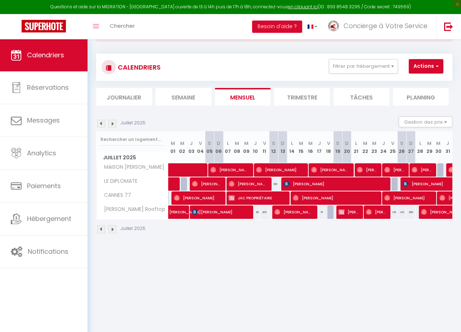
scroll to position [0, 3]
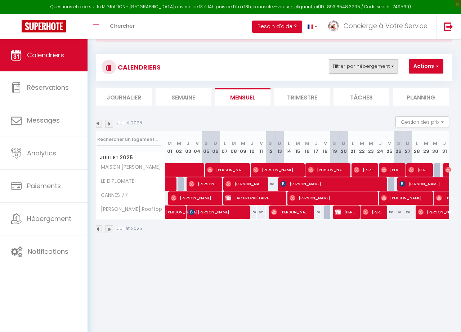
click at [393, 66] on button "Filtrer par hébergement" at bounding box center [363, 66] width 69 height 14
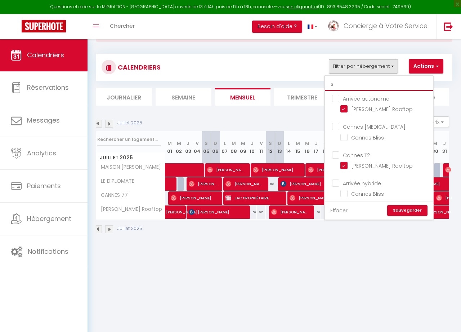
click at [371, 85] on input "lis" at bounding box center [379, 84] width 108 height 13
type input "li"
checkbox input "false"
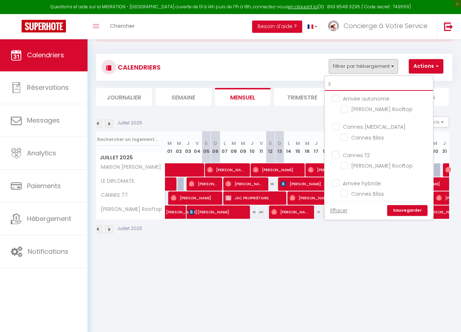
checkbox input "false"
type input "l"
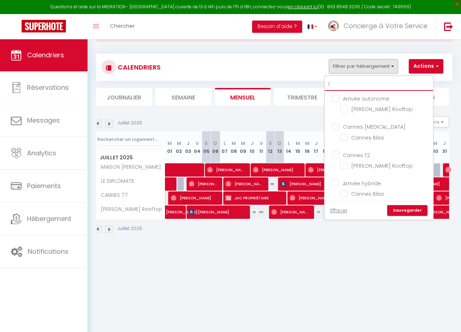
checkbox input "false"
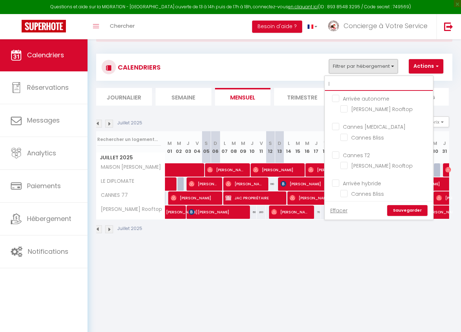
checkbox input "false"
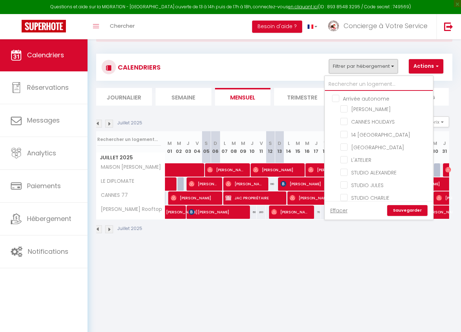
checkbox input "false"
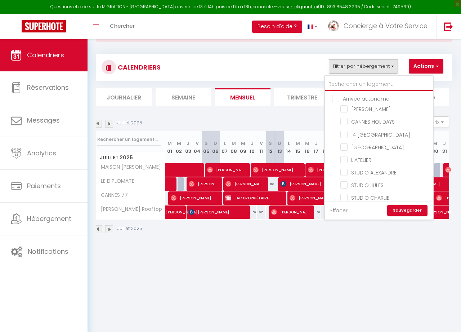
checkbox input "false"
checkbox input "true"
checkbox input "false"
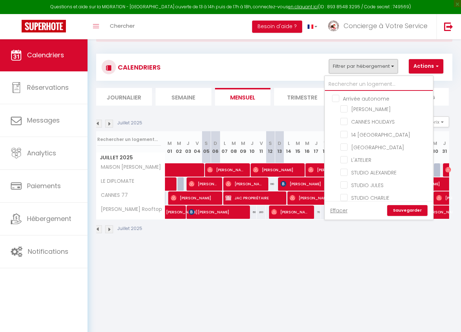
checkbox input "false"
checkbox input "true"
checkbox input "false"
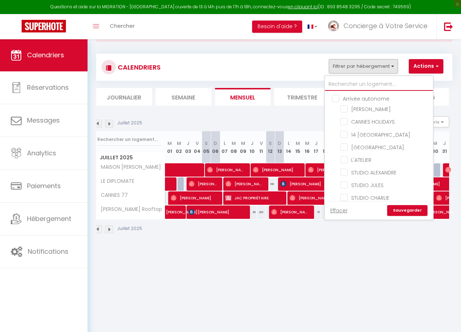
checkbox input "false"
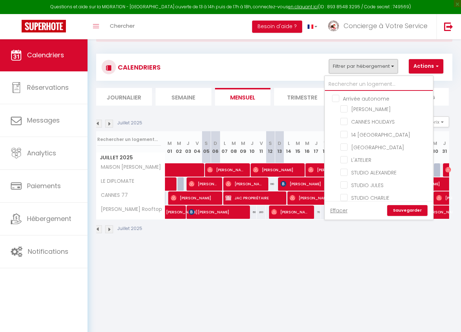
checkbox input "false"
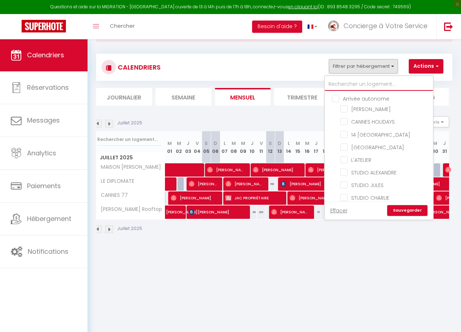
checkbox input "false"
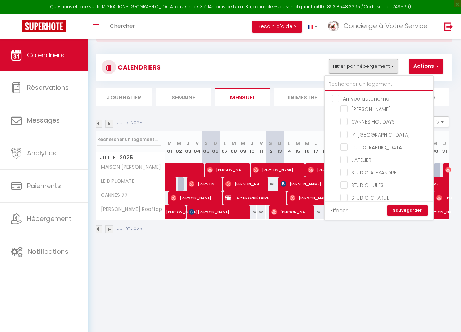
checkbox input "false"
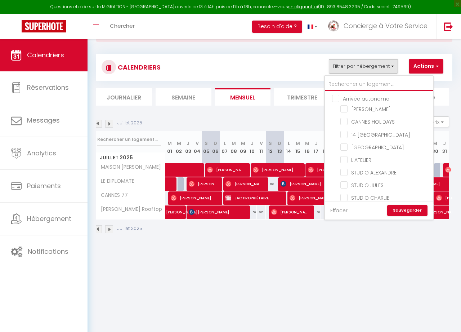
checkbox input "false"
checkbox input "true"
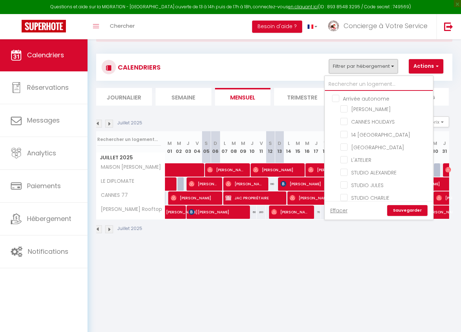
checkbox input "false"
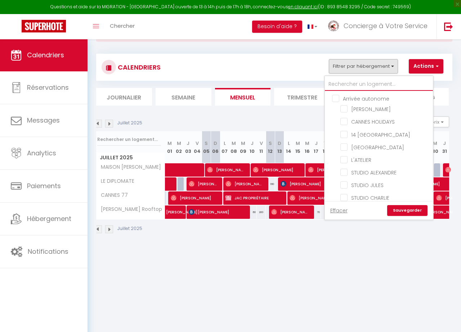
checkbox input "false"
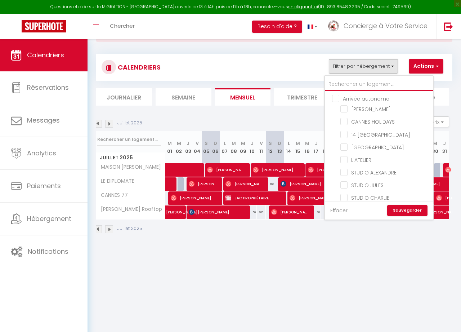
checkbox input "false"
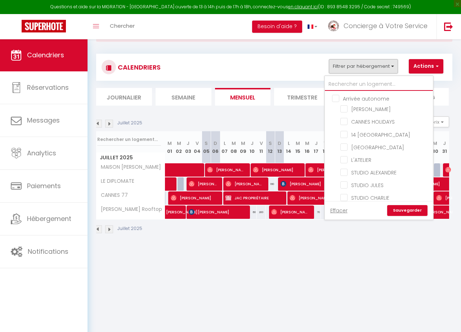
checkbox input "false"
checkbox input "true"
checkbox input "false"
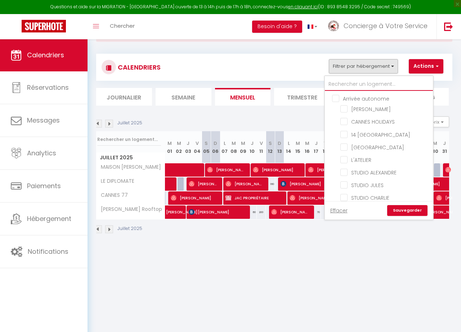
checkbox input "false"
checkbox input "true"
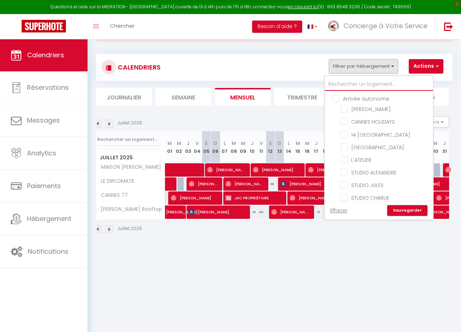
checkbox input "false"
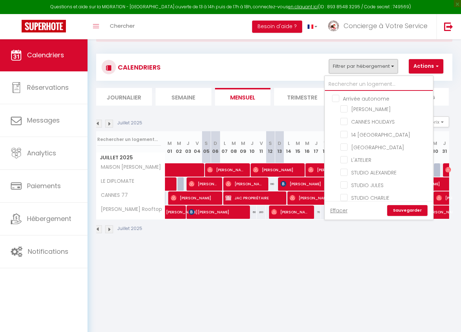
checkbox input "false"
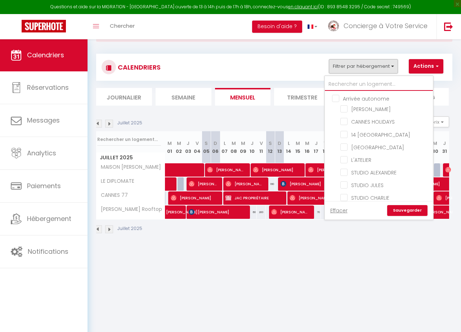
checkbox input "true"
checkbox input "false"
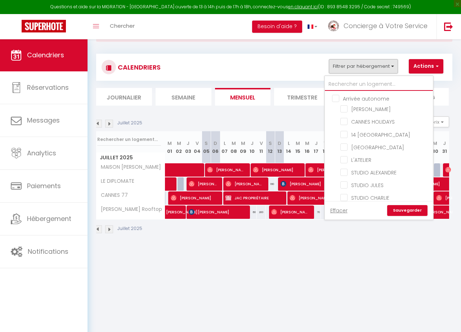
checkbox input "false"
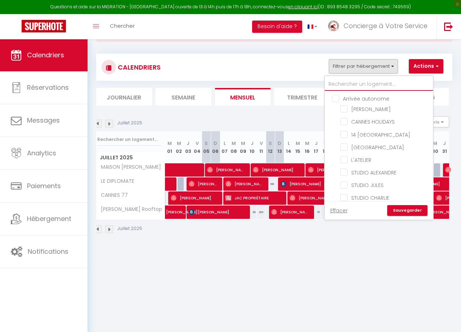
checkbox input "false"
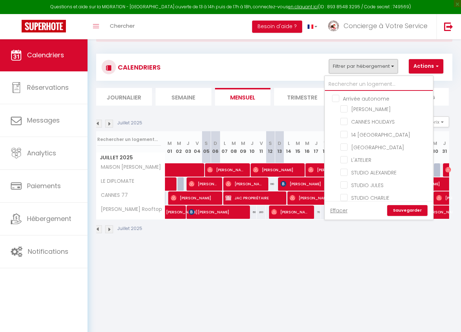
checkbox input "false"
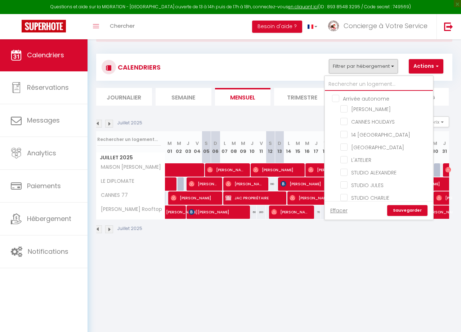
checkbox input "false"
checkbox input "true"
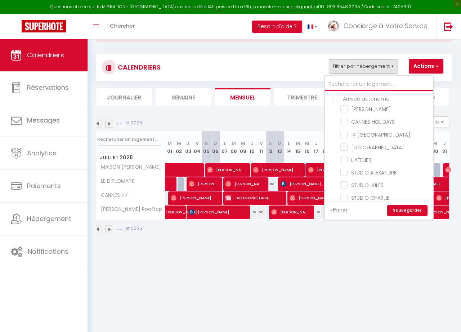
checkbox input "false"
checkbox input "true"
checkbox input "false"
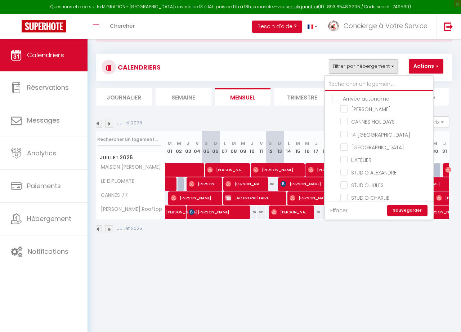
checkbox input "false"
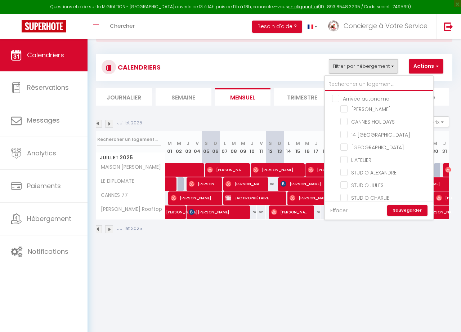
checkbox input "false"
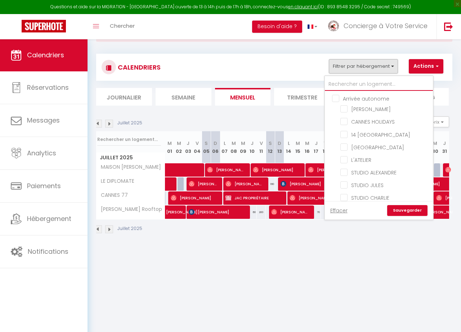
checkbox input "false"
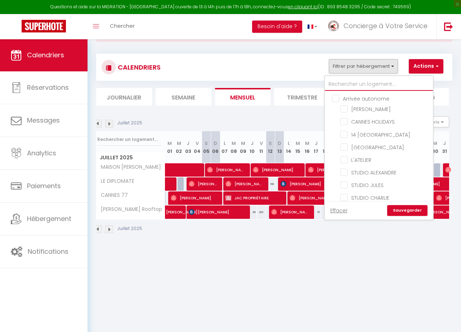
checkbox input "false"
type input "F"
checkbox input "false"
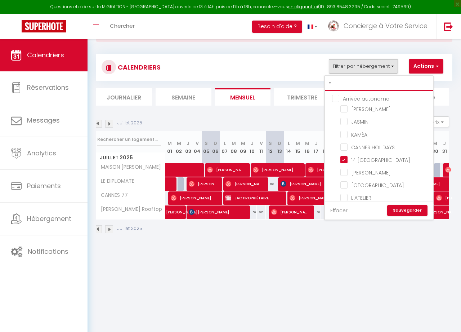
checkbox input "false"
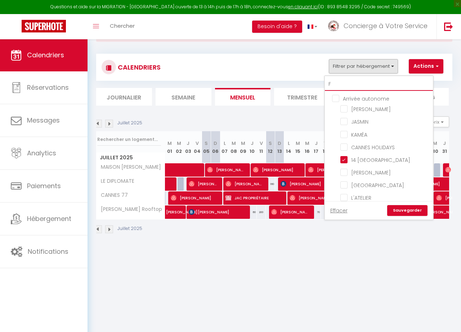
checkbox input "false"
checkbox input "true"
checkbox input "false"
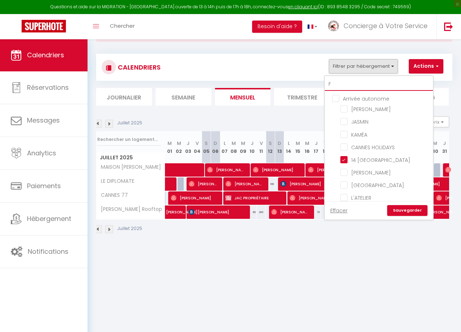
checkbox input "false"
checkbox input "true"
checkbox input "false"
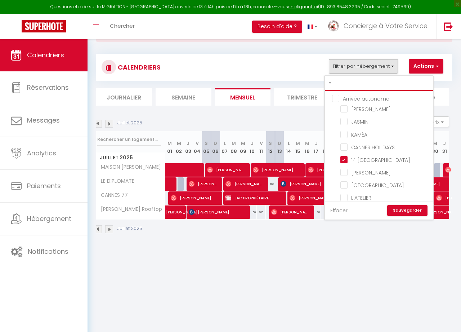
checkbox input "false"
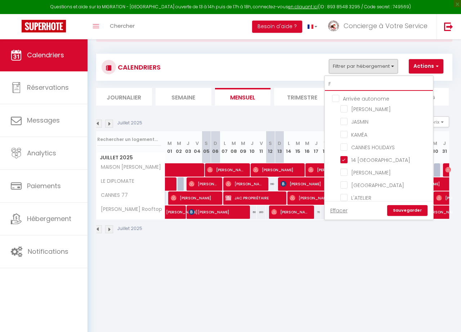
checkbox input "false"
checkbox input "true"
checkbox input "false"
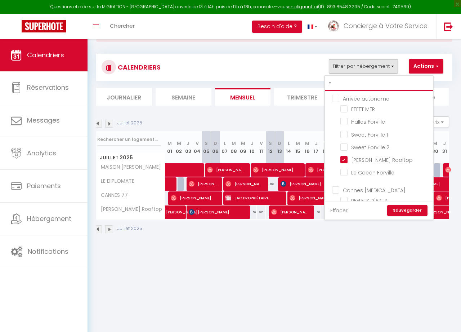
type input "FR"
checkbox input "false"
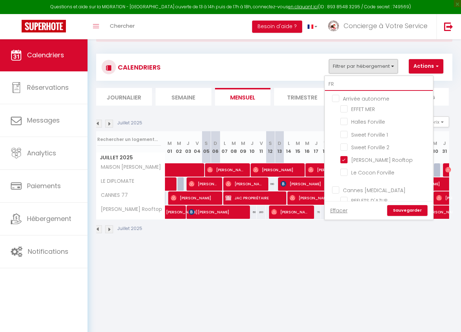
checkbox input "false"
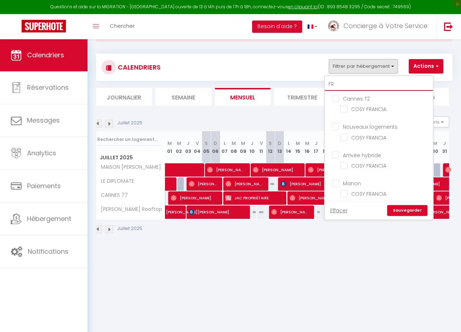
type input "FRA"
checkbox input "false"
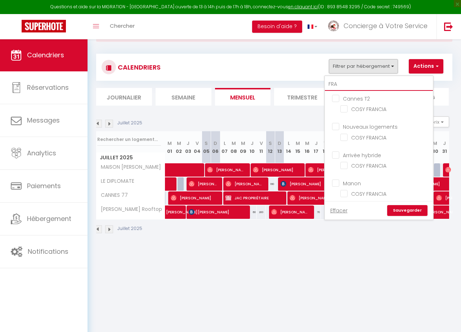
checkbox input "false"
type input "FRAN"
checkbox input "false"
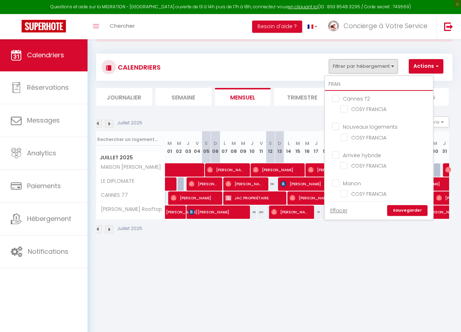
checkbox input "false"
type input "FRANC"
checkbox input "false"
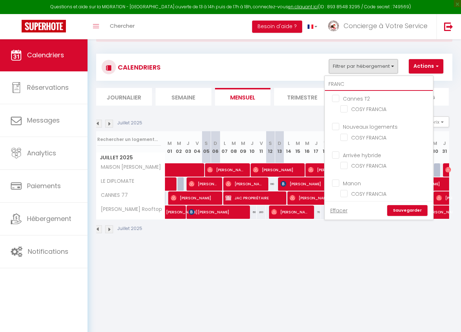
checkbox input "false"
type input "FRANC"
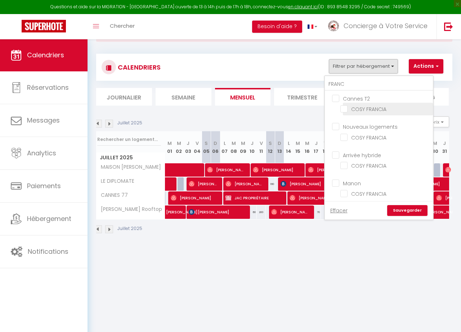
click at [346, 110] on input "COSY FRANCIA" at bounding box center [386, 108] width 90 height 7
checkbox input "true"
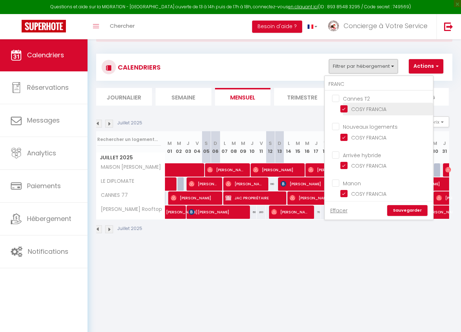
checkbox input "true"
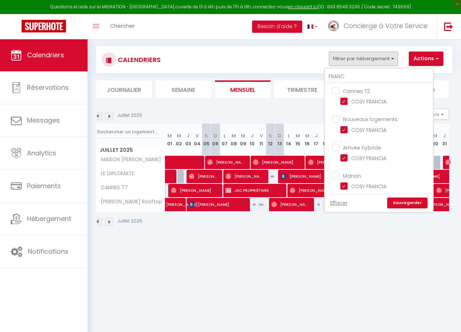
scroll to position [39, 0]
click at [416, 204] on link "Sauvegarder" at bounding box center [407, 202] width 40 height 11
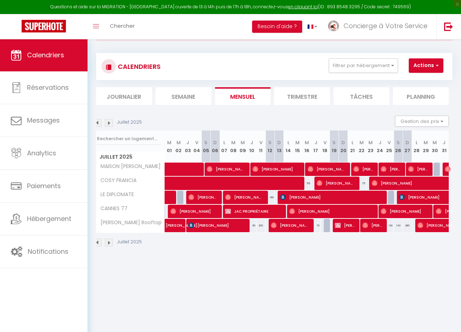
scroll to position [35, 0]
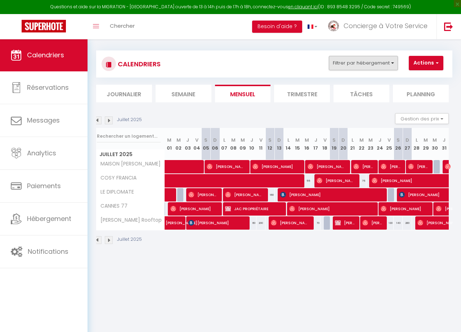
click at [392, 62] on button "Filtrer par hébergement" at bounding box center [363, 63] width 69 height 14
click at [391, 63] on button "Filtrer par hébergement" at bounding box center [363, 63] width 69 height 14
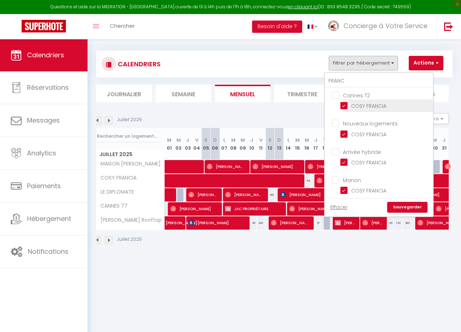
click at [346, 103] on input "COSY FRANCIA" at bounding box center [386, 105] width 90 height 7
checkbox input "false"
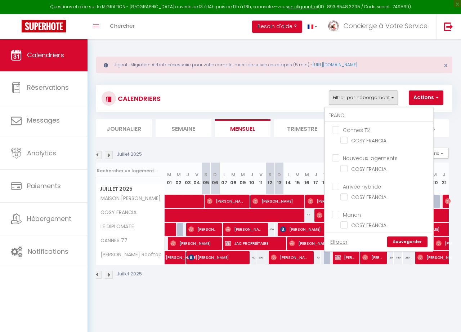
scroll to position [0, 0]
click at [343, 241] on link "Effacer" at bounding box center [338, 242] width 17 height 8
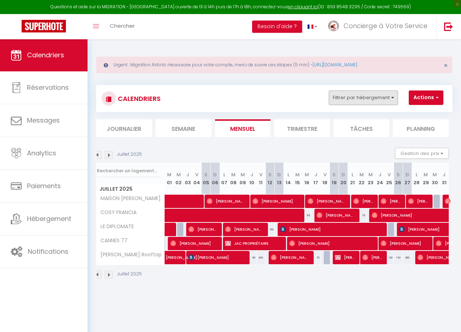
click at [394, 96] on button "Filtrer par hébergement" at bounding box center [363, 97] width 69 height 14
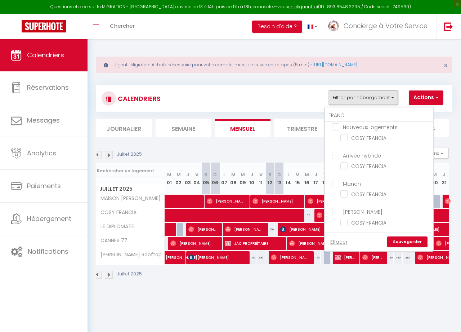
scroll to position [31, 0]
click at [349, 115] on input "FRANC" at bounding box center [379, 115] width 108 height 13
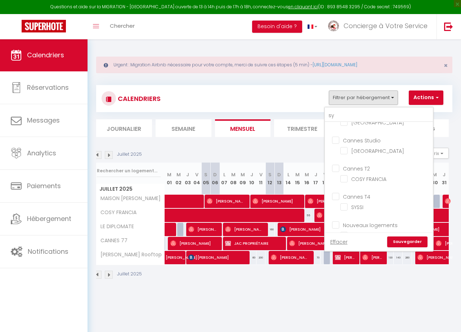
scroll to position [0, 0]
click at [336, 208] on ul "Cannes T4 SYSSI" at bounding box center [379, 222] width 108 height 28
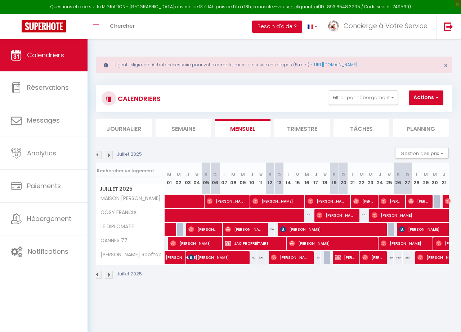
scroll to position [0, 3]
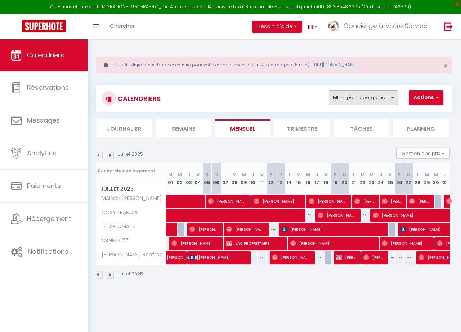
click at [393, 92] on button "Filtrer par hébergement" at bounding box center [363, 97] width 69 height 14
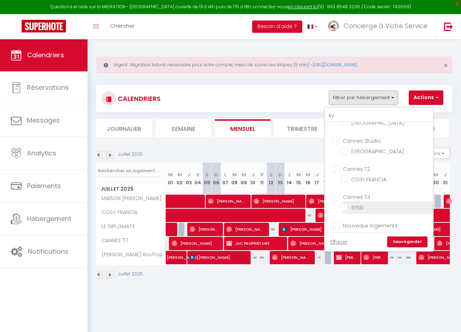
click at [349, 113] on input "SYSSI" at bounding box center [386, 109] width 90 height 7
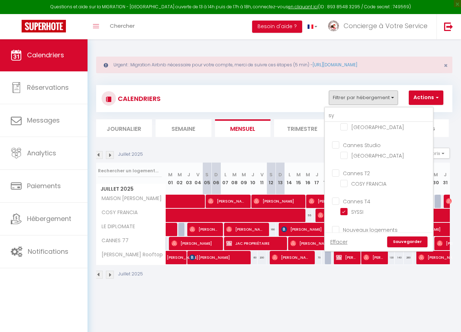
click at [403, 241] on link "Sauvegarder" at bounding box center [407, 241] width 40 height 11
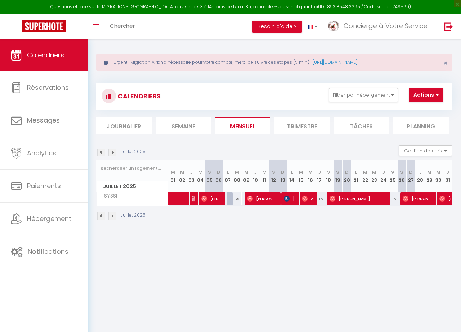
scroll to position [4, 0]
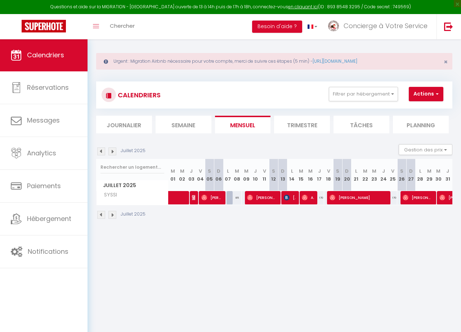
click at [194, 196] on img at bounding box center [195, 198] width 6 height 6
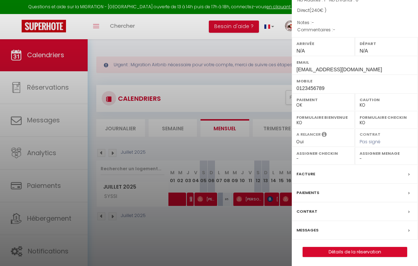
scroll to position [90, 0]
click at [357, 251] on link "Détails de la réservation" at bounding box center [355, 252] width 104 height 9
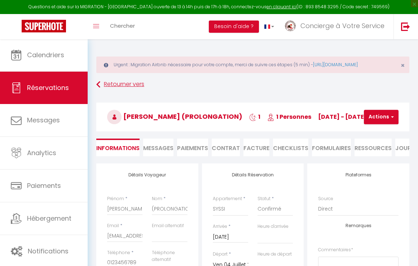
click at [122, 91] on link "Retourner vers" at bounding box center [252, 84] width 313 height 13
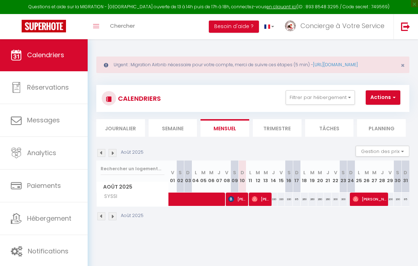
click at [100, 157] on img at bounding box center [101, 153] width 8 height 8
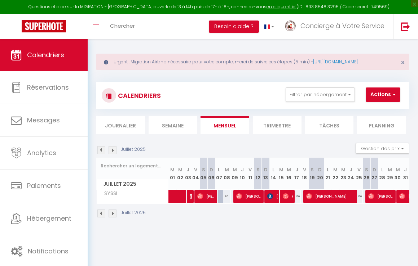
scroll to position [4, 0]
